Goal: Book appointment/travel/reservation

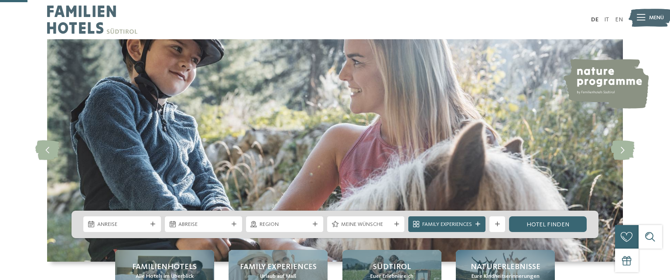
scroll to position [138, 0]
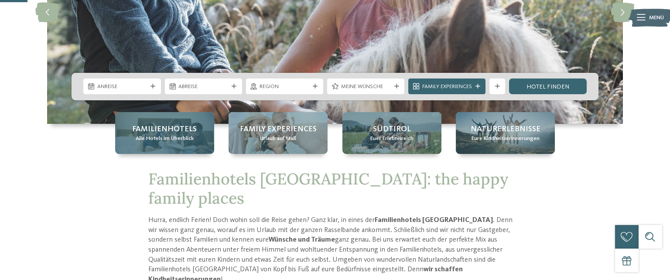
click at [144, 141] on span "Alle Hotels im Überblick" at bounding box center [165, 139] width 58 height 8
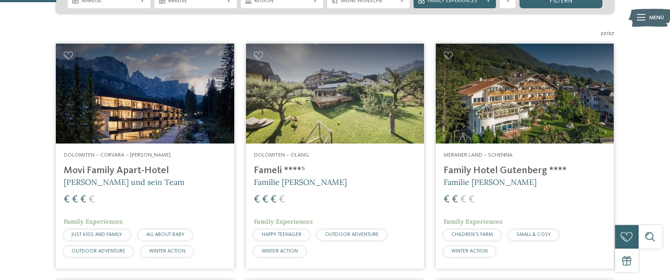
scroll to position [230, 0]
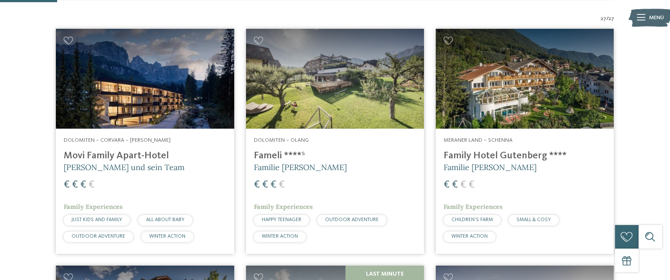
click at [224, 84] on img at bounding box center [145, 79] width 178 height 100
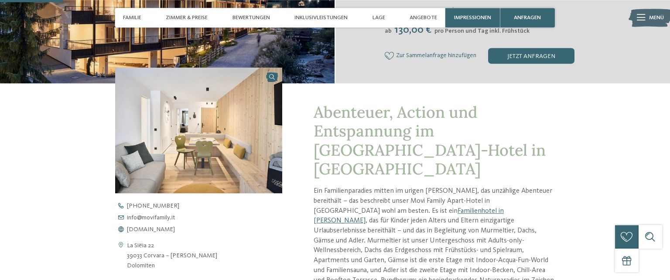
scroll to position [276, 0]
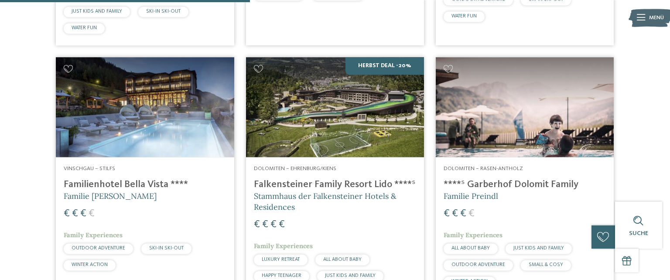
scroll to position [1014, 0]
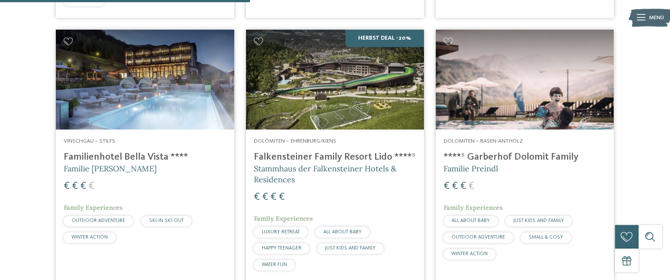
click at [549, 95] on img at bounding box center [525, 80] width 178 height 100
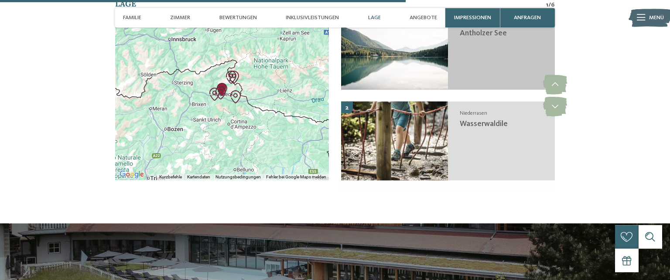
scroll to position [1981, 0]
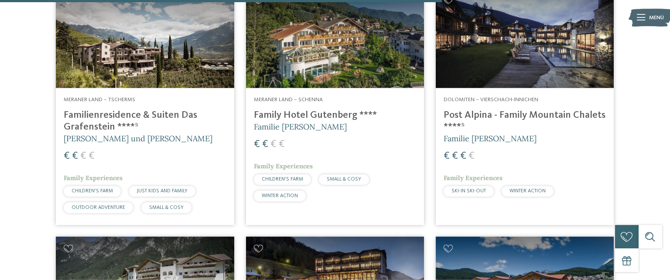
scroll to position [1797, 0]
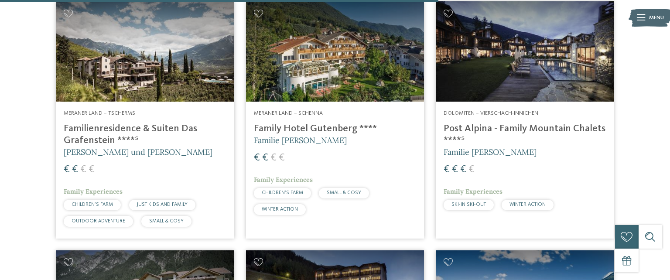
click at [565, 88] on img at bounding box center [525, 51] width 178 height 100
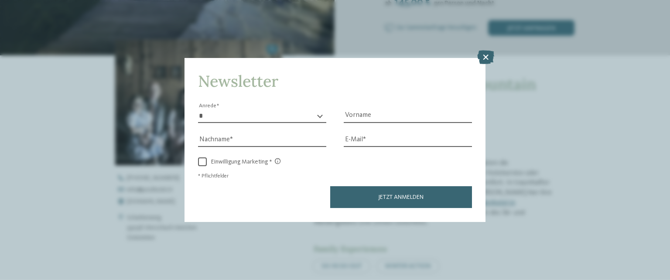
scroll to position [316, 0]
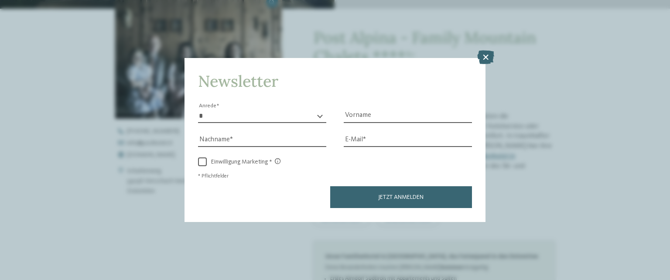
click at [489, 52] on icon at bounding box center [485, 58] width 17 height 14
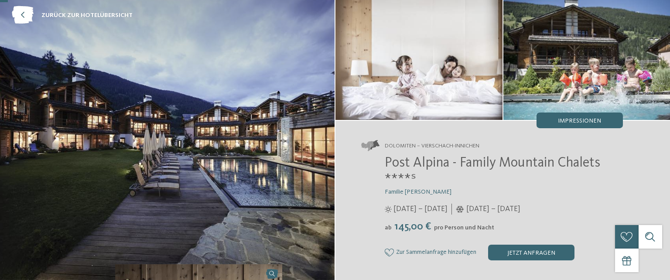
scroll to position [46, 0]
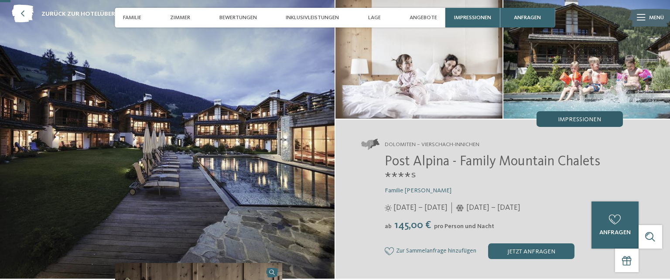
click at [587, 116] on div "Impressionen" at bounding box center [580, 119] width 86 height 16
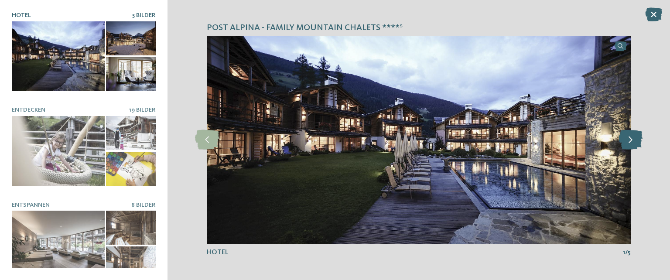
click at [625, 137] on icon at bounding box center [631, 140] width 24 height 20
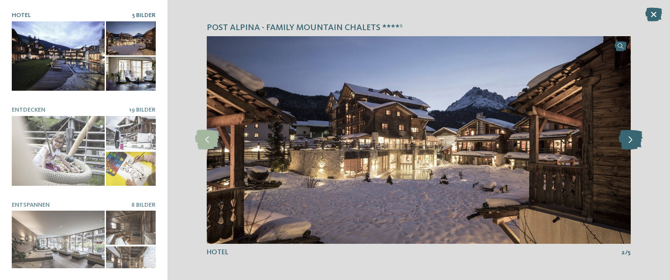
click at [625, 137] on icon at bounding box center [631, 140] width 24 height 20
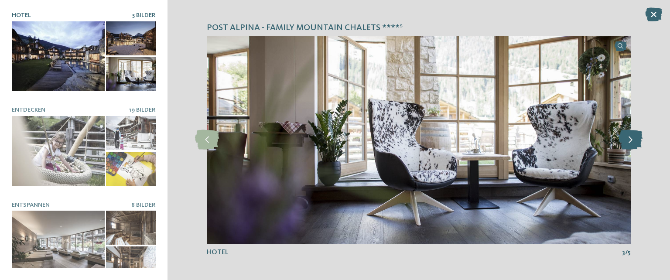
click at [625, 137] on icon at bounding box center [631, 140] width 24 height 20
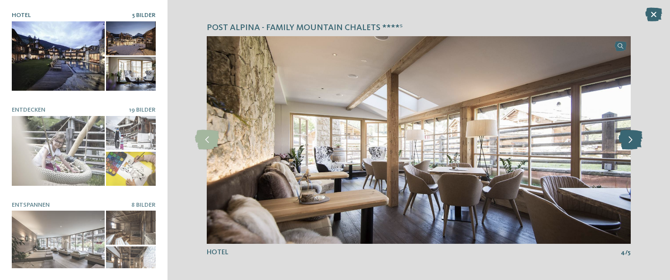
click at [625, 137] on icon at bounding box center [631, 140] width 24 height 20
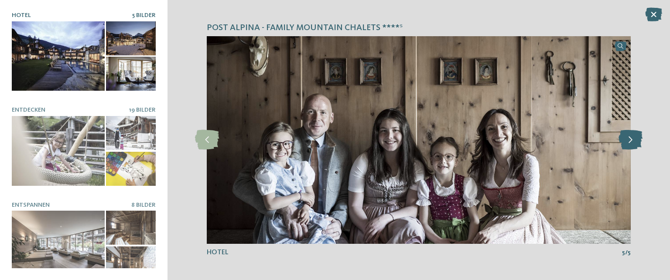
click at [624, 136] on icon at bounding box center [631, 140] width 24 height 20
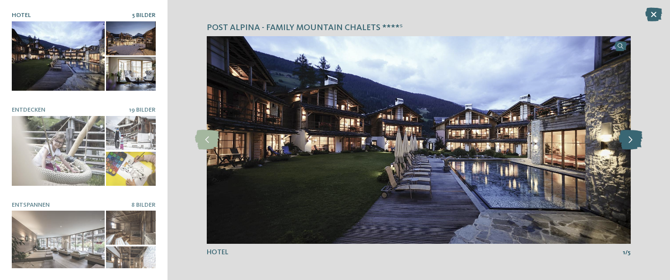
click at [624, 136] on icon at bounding box center [631, 140] width 24 height 20
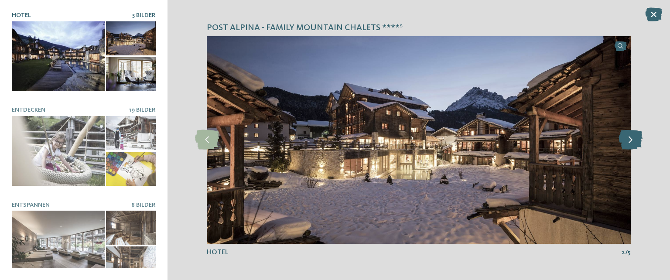
click at [624, 136] on icon at bounding box center [631, 140] width 24 height 20
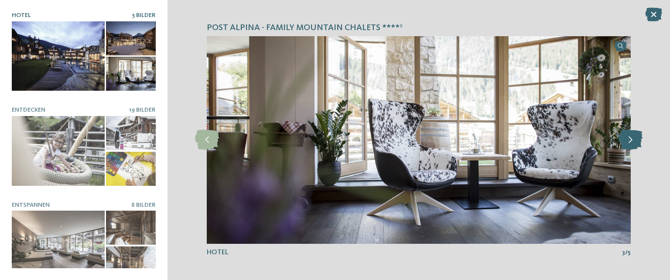
click at [624, 136] on icon at bounding box center [631, 140] width 24 height 20
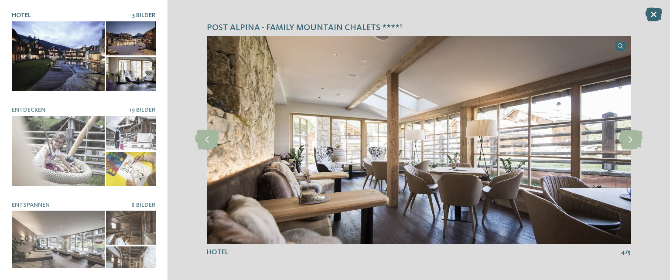
drag, startPoint x: 648, startPoint y: 14, endPoint x: 637, endPoint y: 30, distance: 19.1
click at [648, 15] on icon at bounding box center [653, 14] width 17 height 14
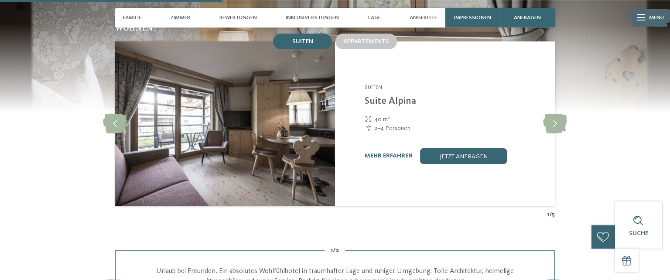
scroll to position [829, 0]
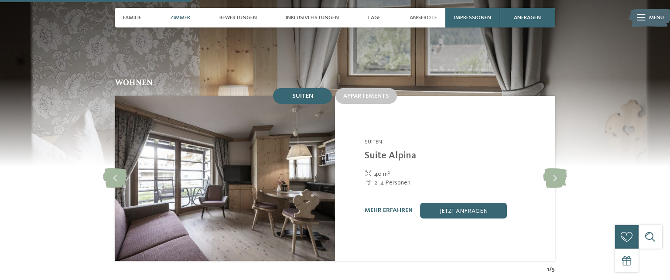
click at [375, 86] on div "Appartements" at bounding box center [366, 95] width 65 height 19
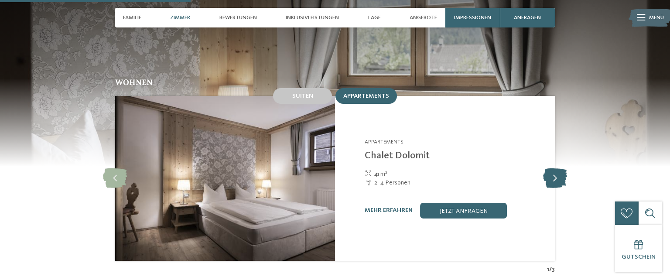
click at [550, 168] on icon at bounding box center [555, 178] width 24 height 20
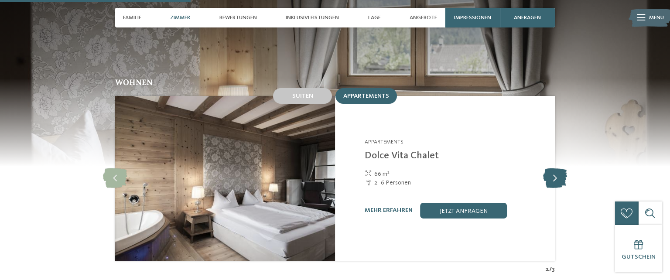
click at [550, 168] on icon at bounding box center [555, 178] width 24 height 20
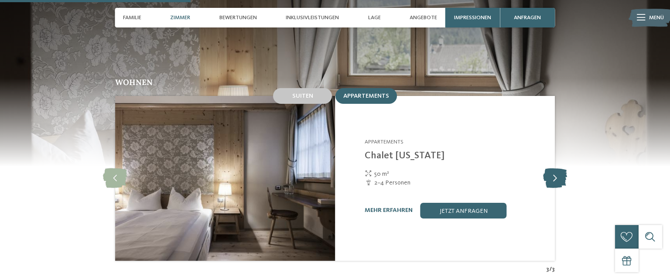
click at [550, 168] on icon at bounding box center [555, 178] width 24 height 20
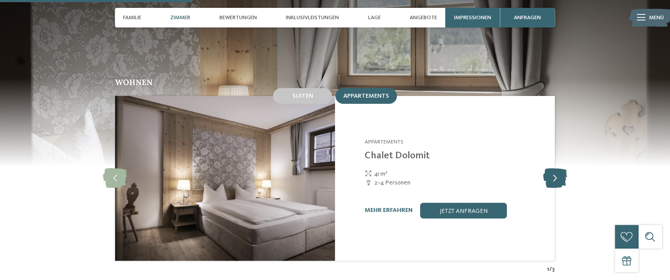
click at [549, 168] on icon at bounding box center [555, 178] width 24 height 20
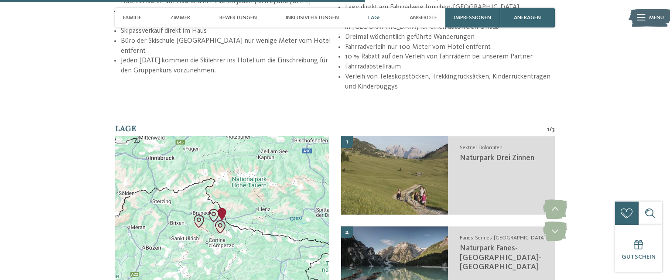
scroll to position [1613, 0]
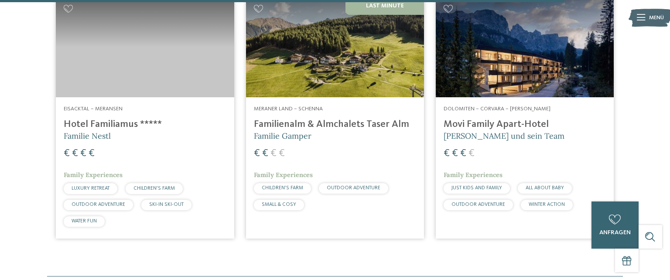
scroll to position [2258, 0]
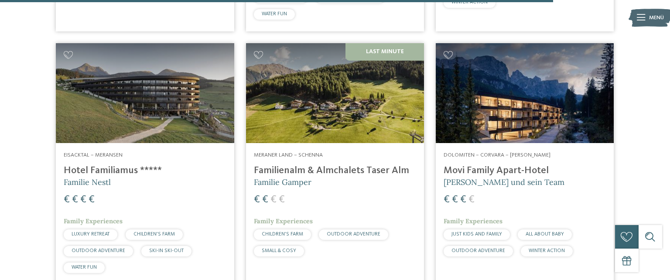
click at [354, 137] on img at bounding box center [335, 93] width 178 height 100
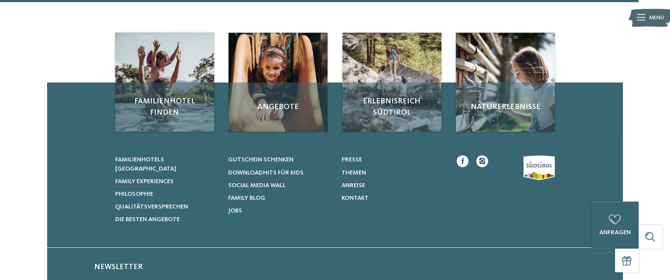
scroll to position [2626, 0]
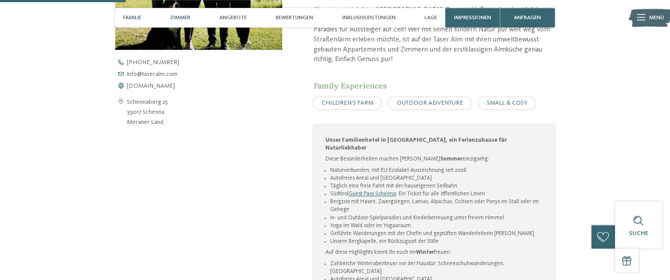
scroll to position [322, 0]
